Goal: Information Seeking & Learning: Learn about a topic

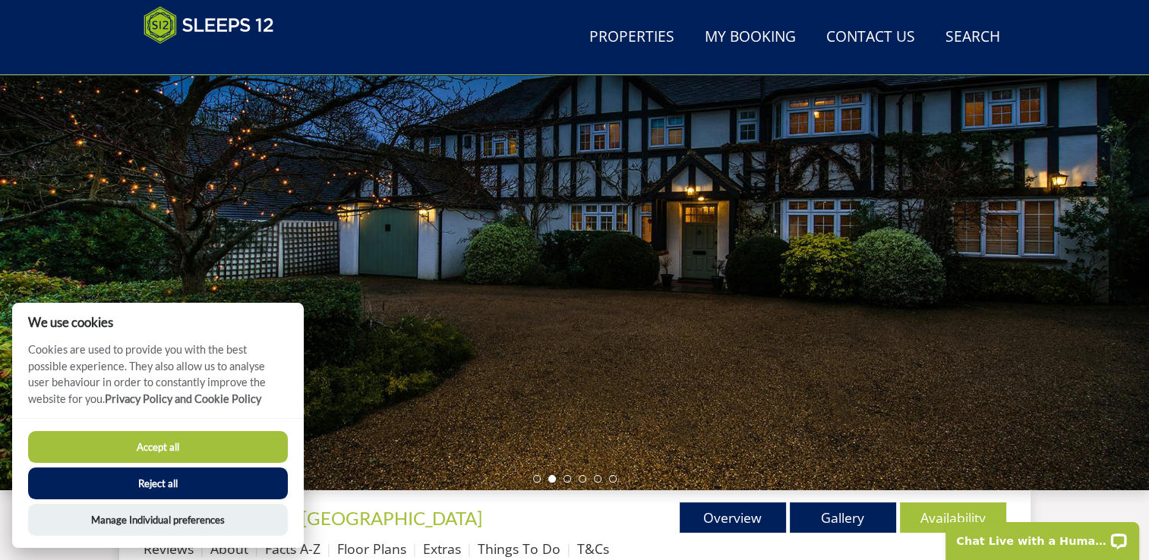
click at [227, 448] on button "Accept all" at bounding box center [158, 447] width 260 height 32
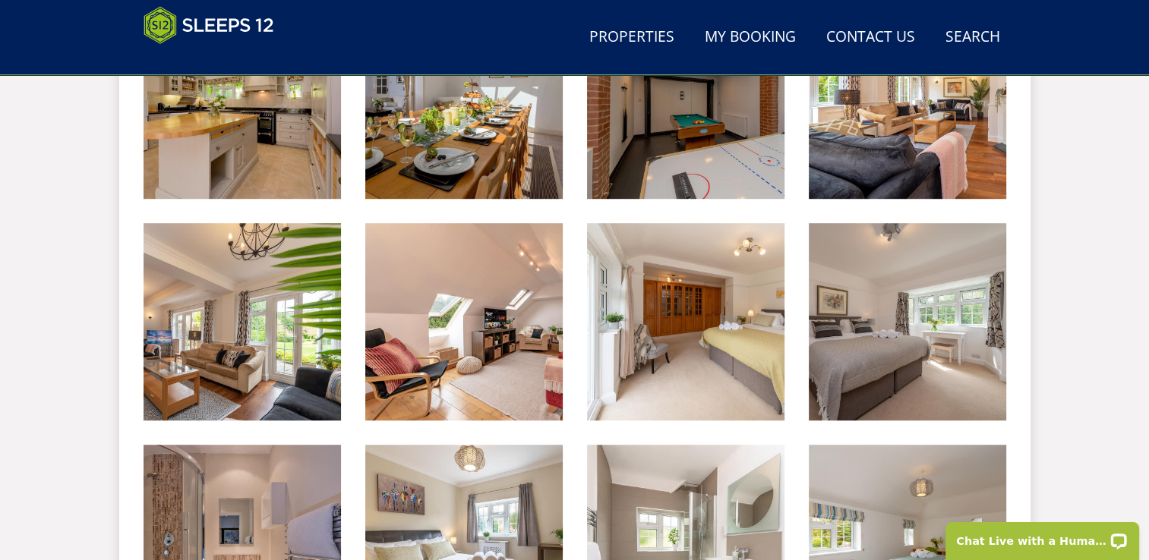
scroll to position [591, 0]
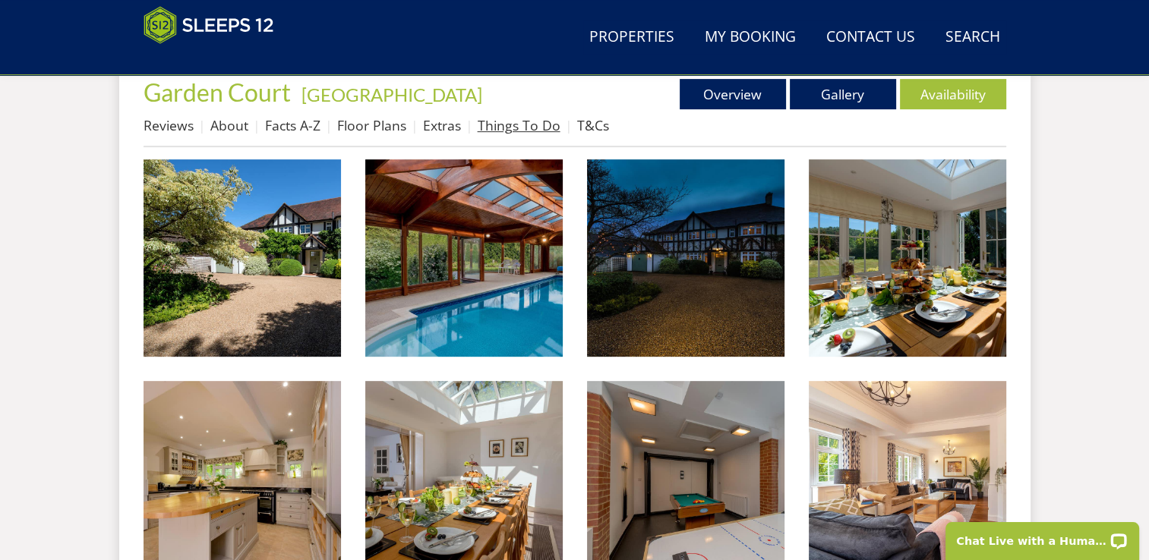
click at [509, 121] on link "Things To Do" at bounding box center [518, 125] width 83 height 18
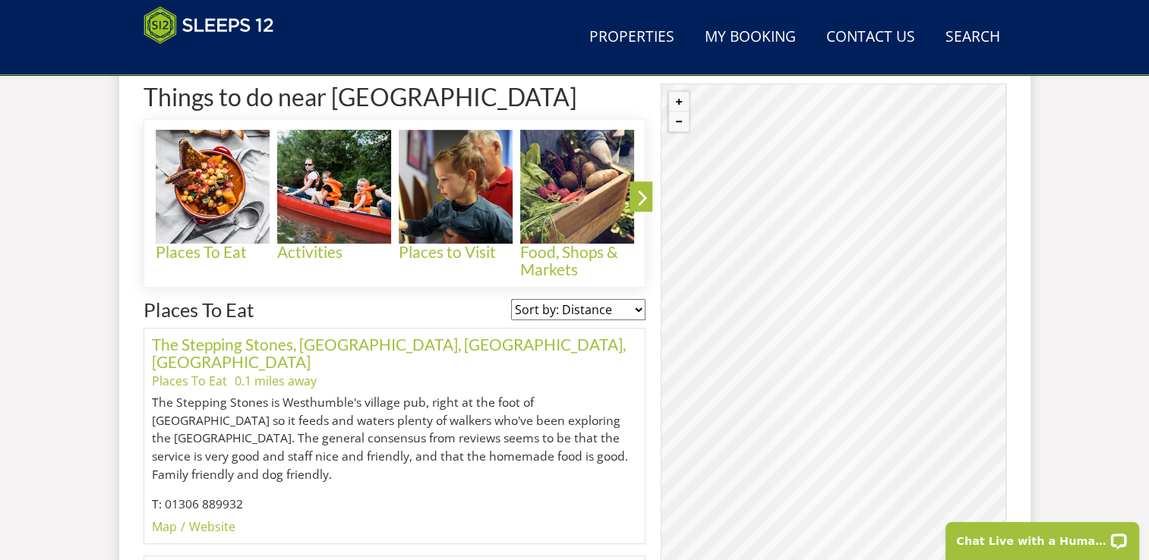
scroll to position [621, 0]
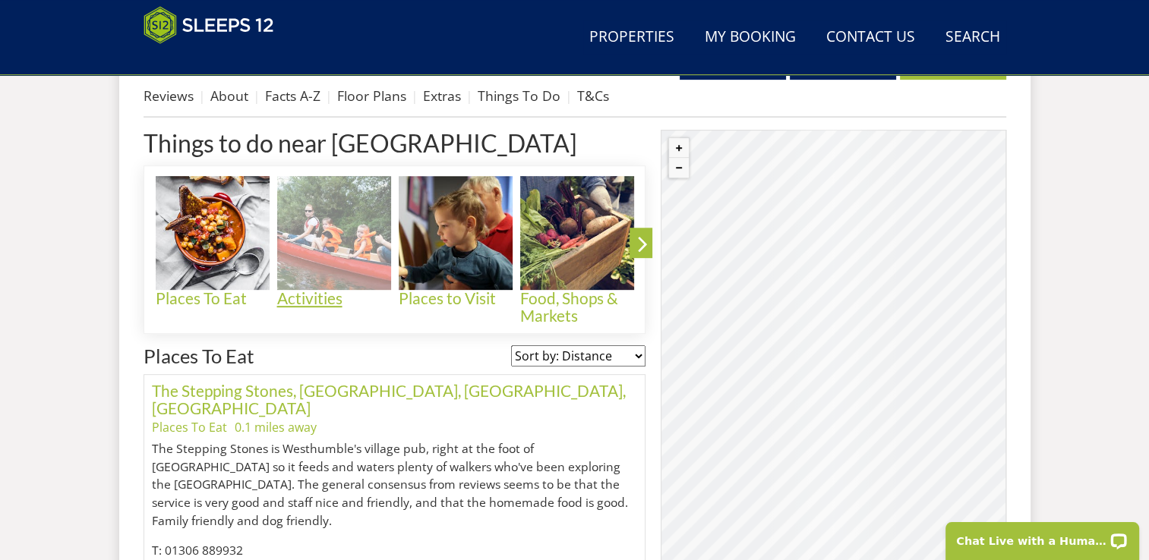
click at [331, 225] on img at bounding box center [334, 233] width 114 height 114
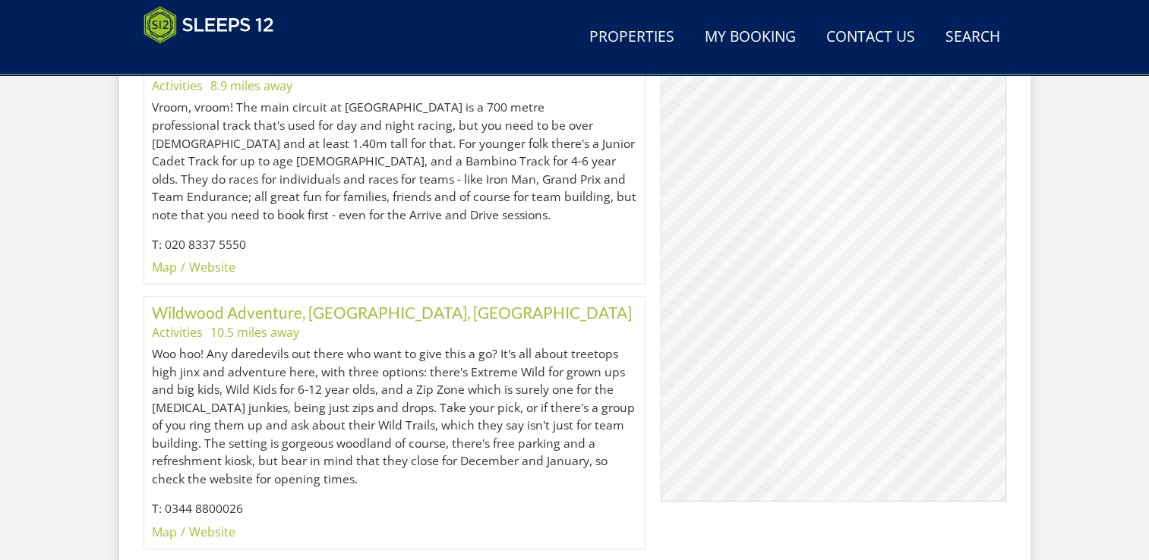
scroll to position [4245, 0]
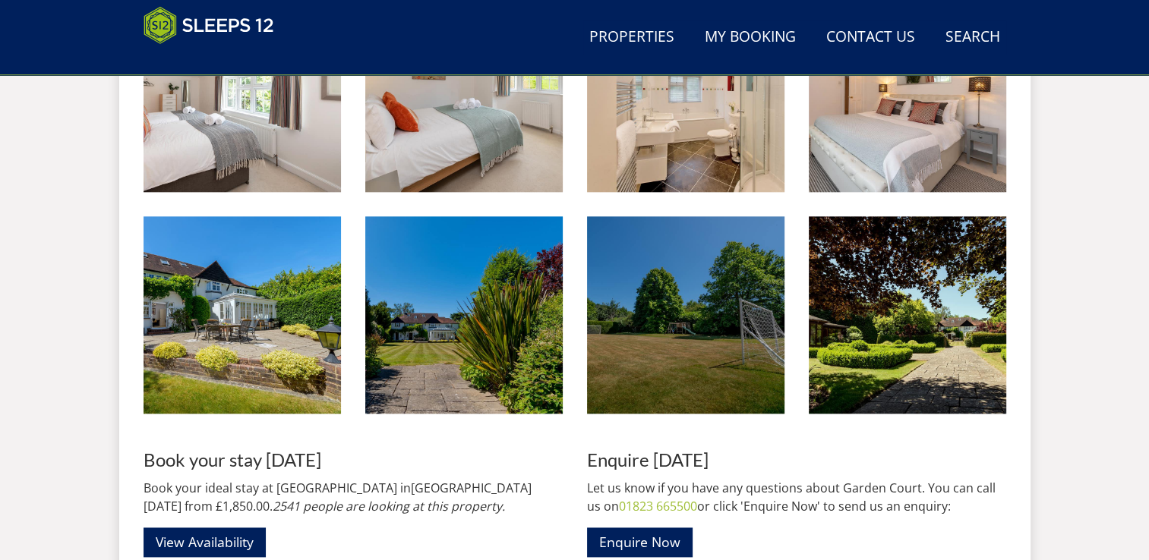
scroll to position [1380, 0]
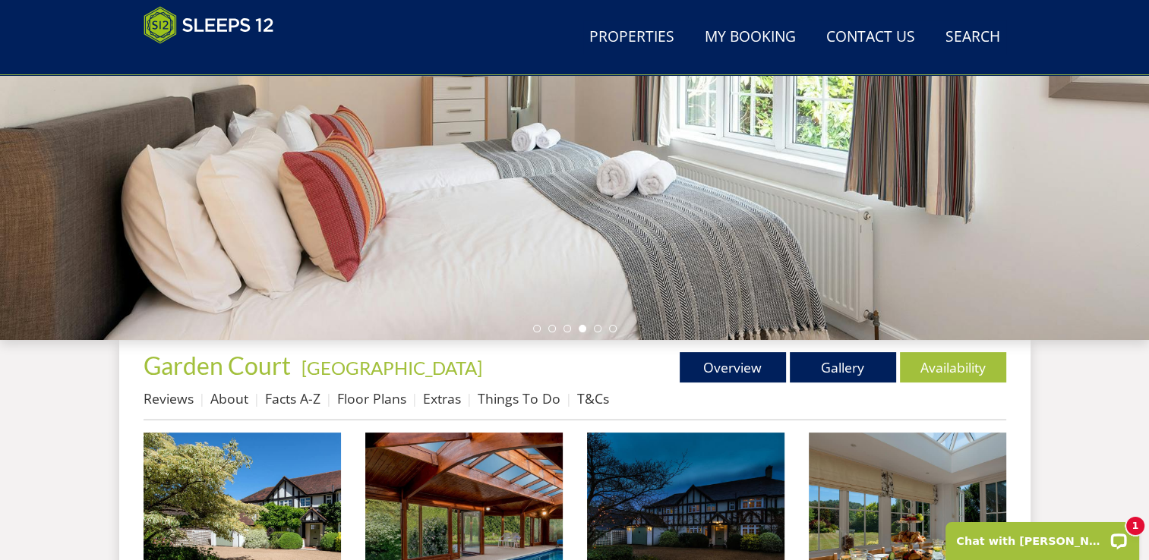
scroll to position [317, 0]
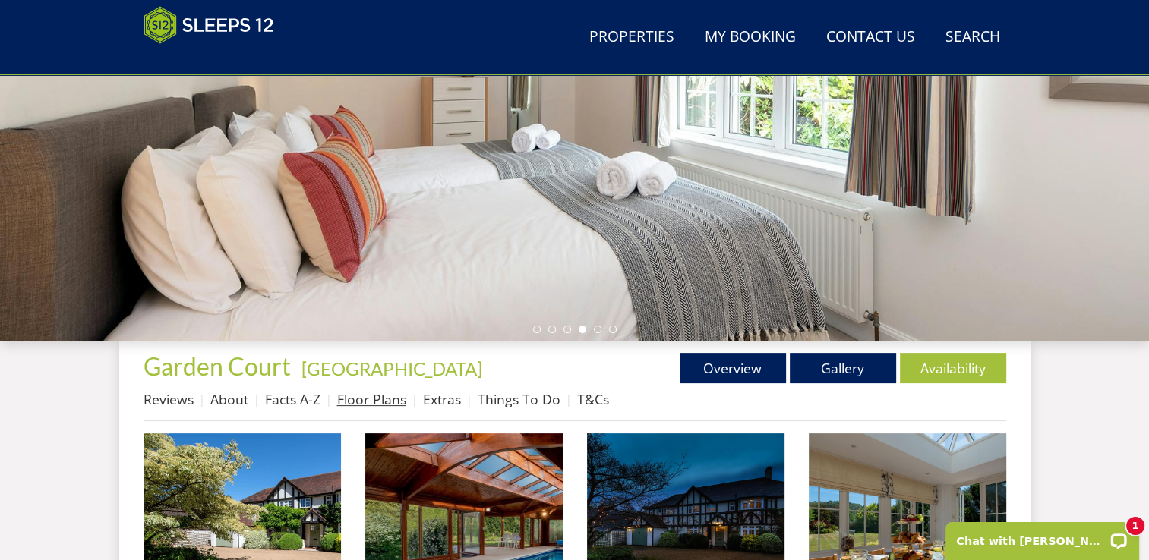
click at [377, 399] on link "Floor Plans" at bounding box center [371, 399] width 69 height 18
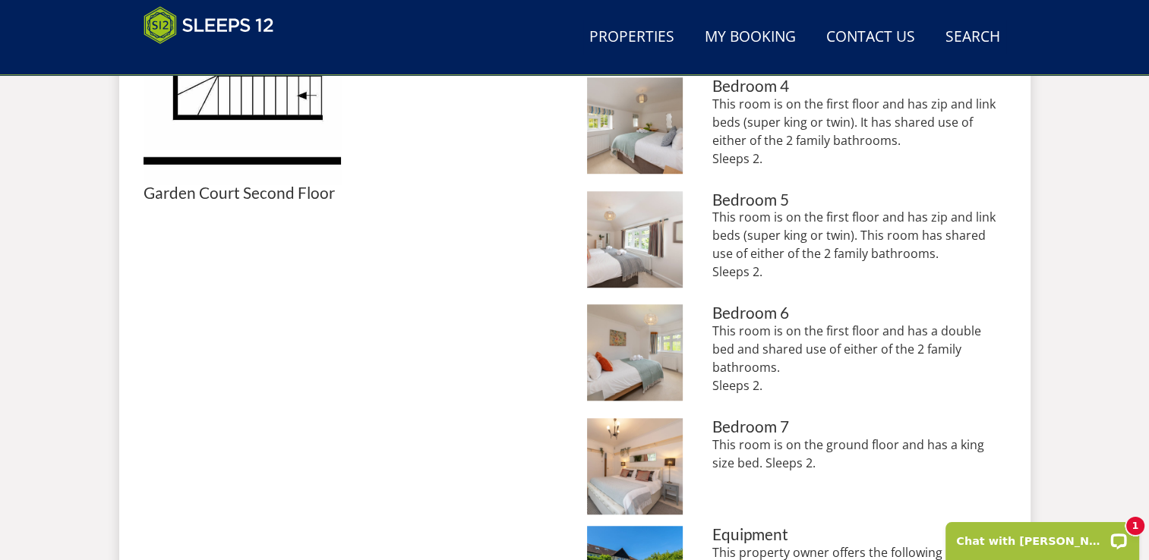
scroll to position [1139, 0]
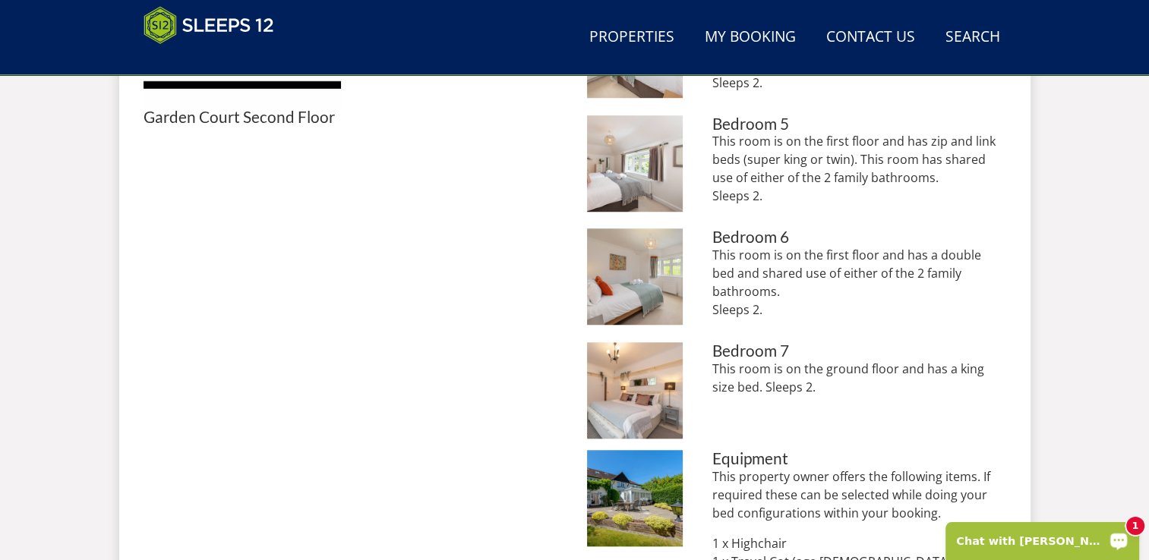
click at [979, 547] on p "Chat with Eleanor" at bounding box center [1031, 541] width 150 height 12
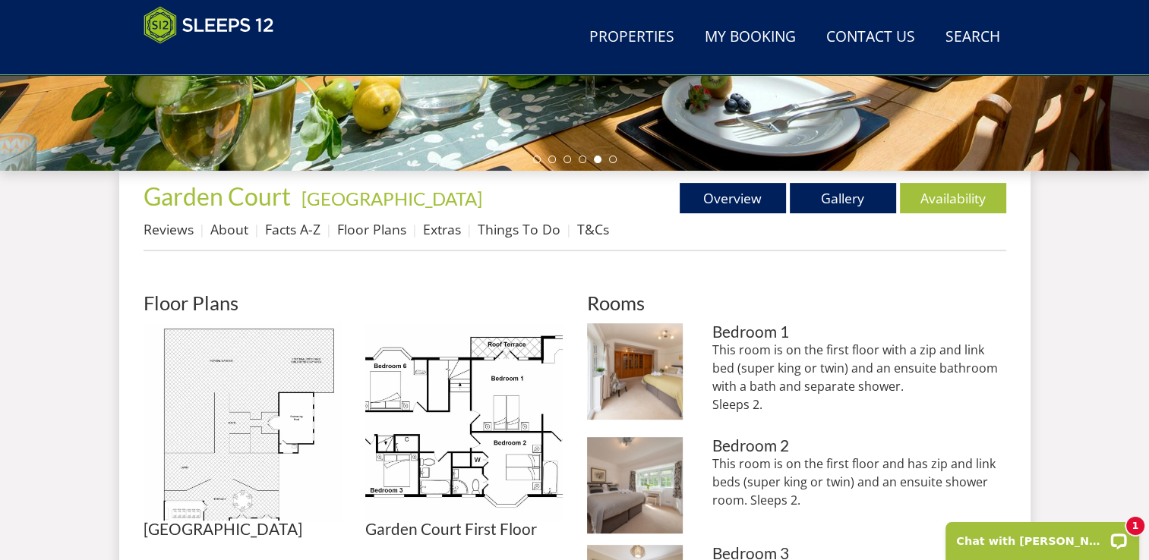
scroll to position [531, 0]
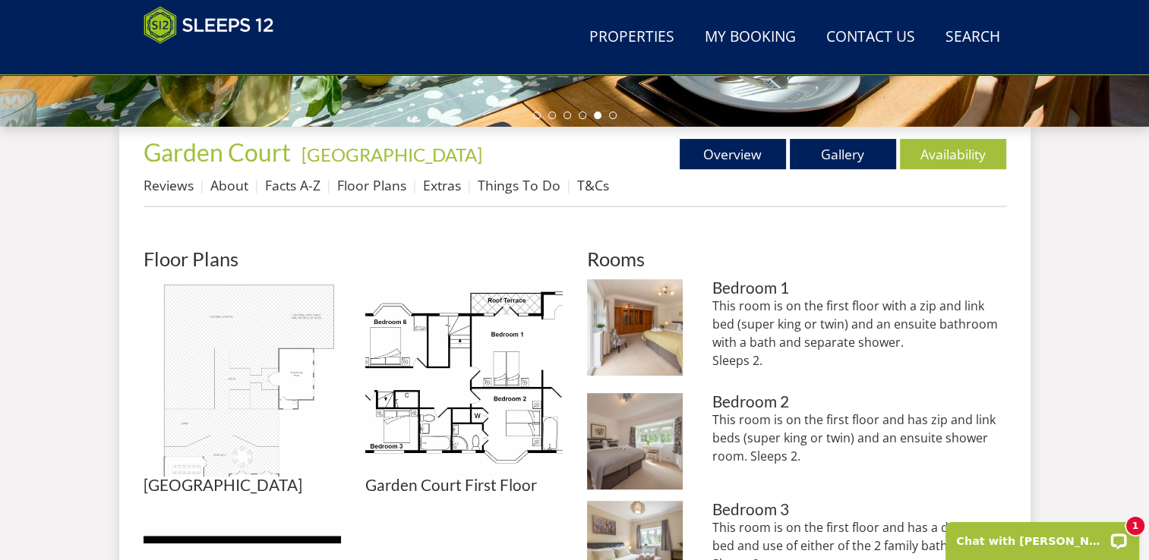
click at [288, 392] on img at bounding box center [241, 377] width 197 height 197
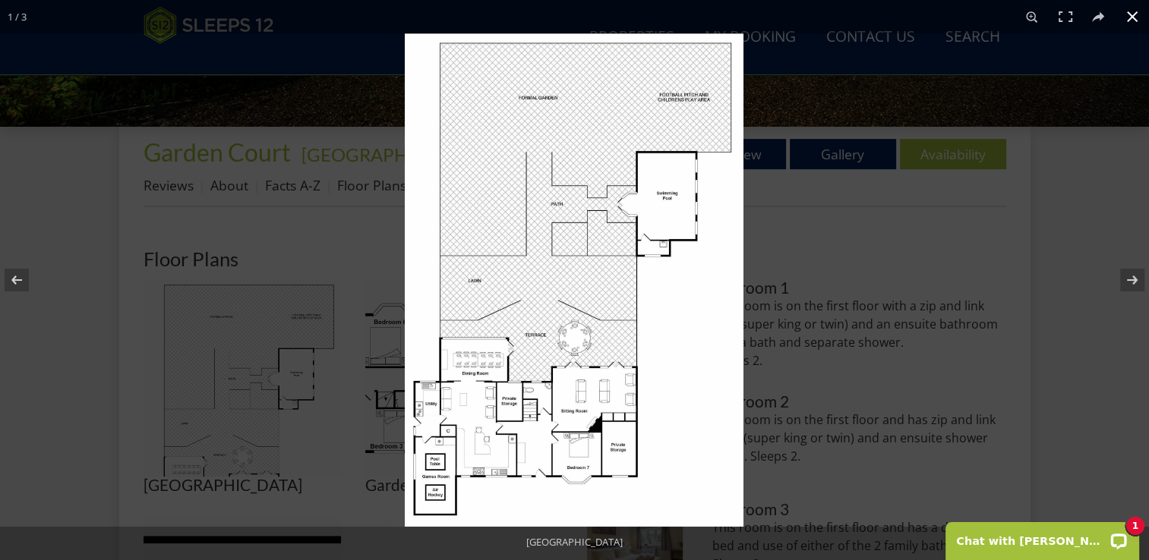
click at [38, 184] on div at bounding box center [574, 280] width 1149 height 560
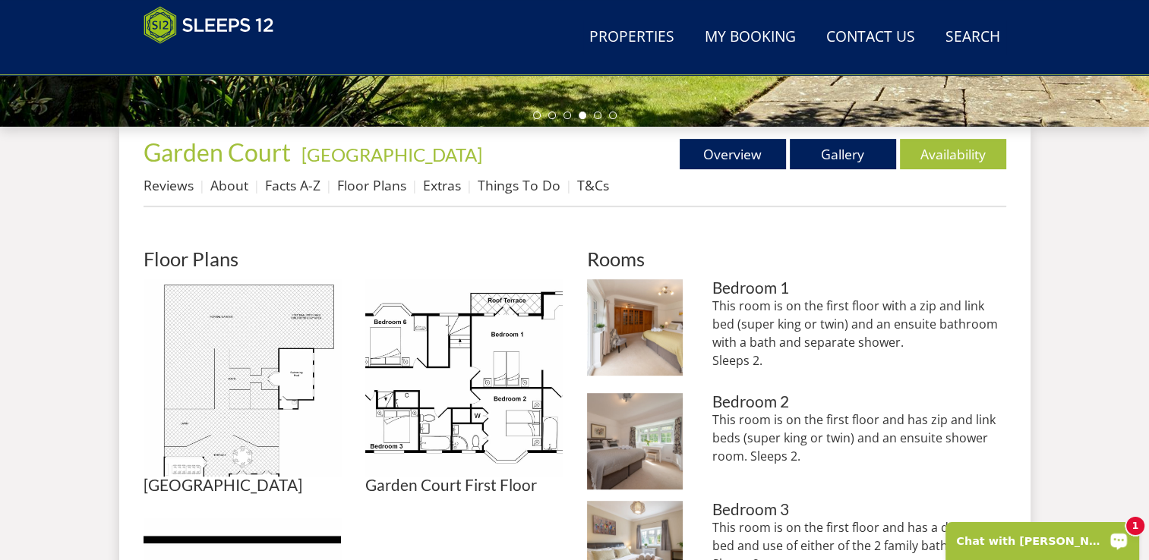
click at [1020, 552] on div "1 Chat with Eleanor" at bounding box center [1042, 541] width 194 height 38
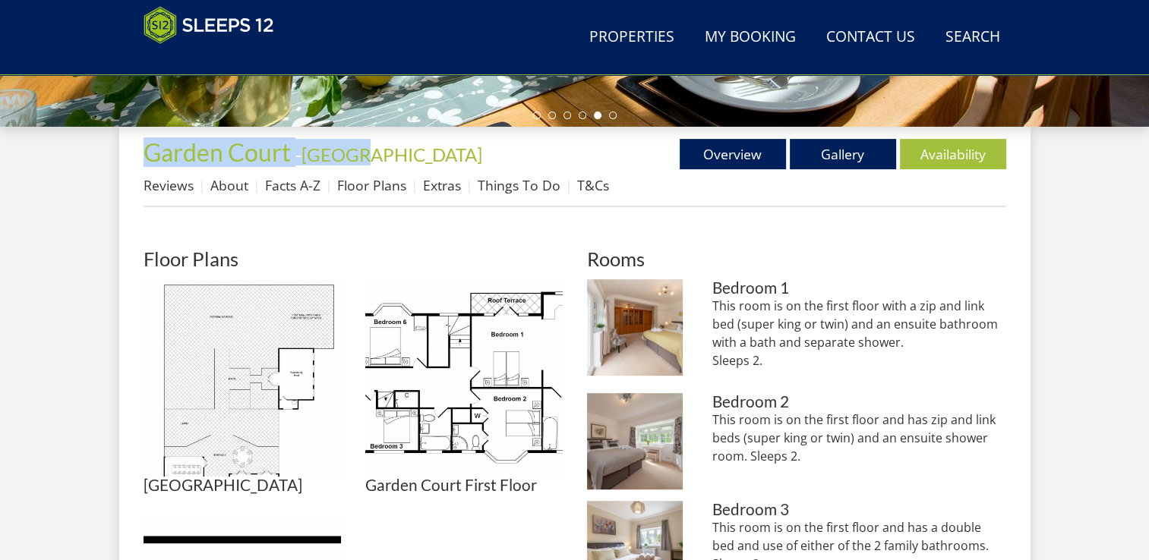
drag, startPoint x: 422, startPoint y: 152, endPoint x: 134, endPoint y: 164, distance: 288.0
drag, startPoint x: 134, startPoint y: 164, endPoint x: 165, endPoint y: 154, distance: 32.7
copy h1 "Garden Court - Surrey"
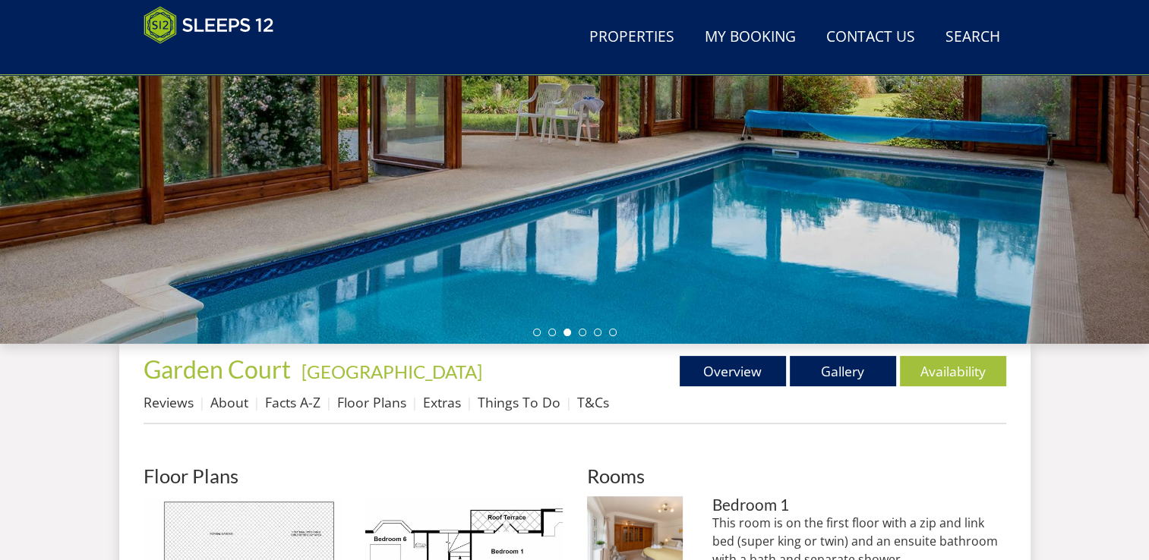
scroll to position [351, 0]
